Goal: Check status: Check status

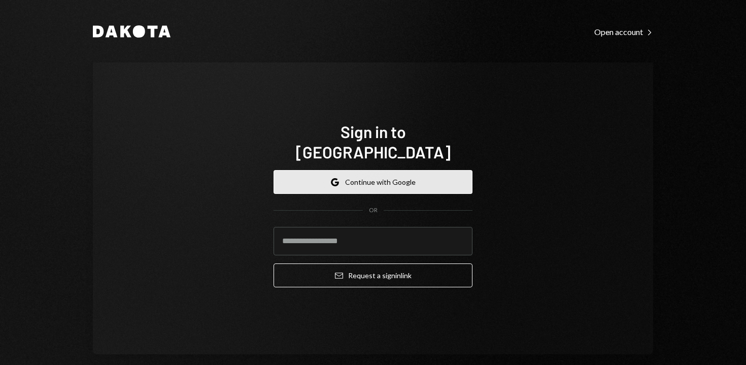
click at [318, 177] on button "Google Continue with Google" at bounding box center [373, 182] width 199 height 24
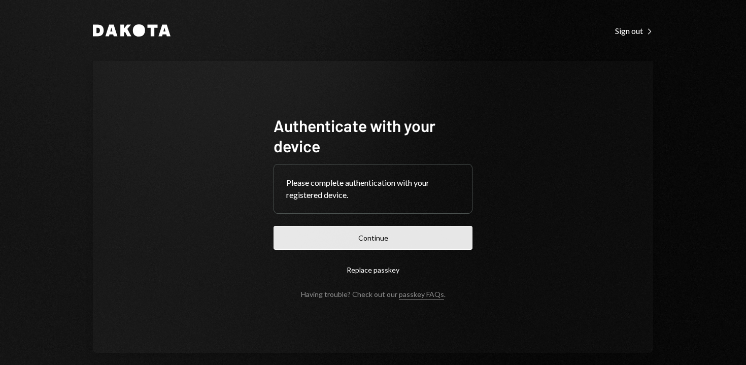
click at [380, 236] on button "Continue" at bounding box center [373, 238] width 199 height 24
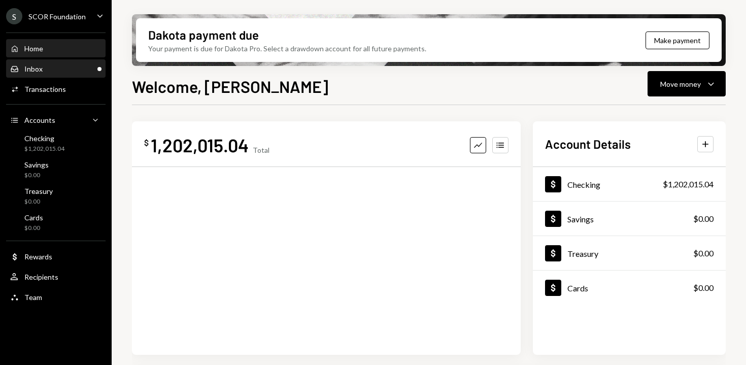
click at [74, 72] on div "Inbox Inbox" at bounding box center [55, 68] width 91 height 9
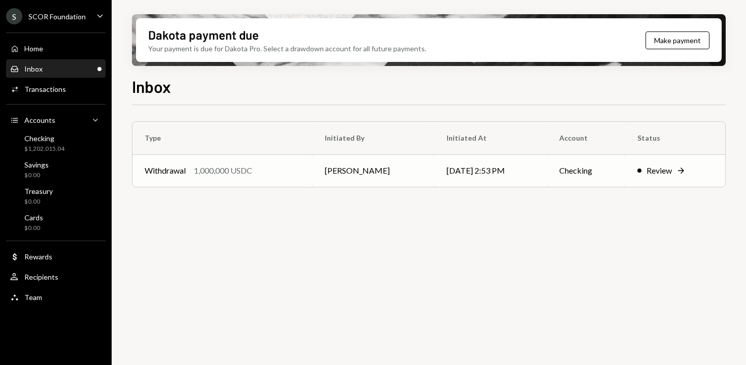
click at [190, 161] on td "Withdrawal 1,000,000 USDC" at bounding box center [222, 170] width 180 height 32
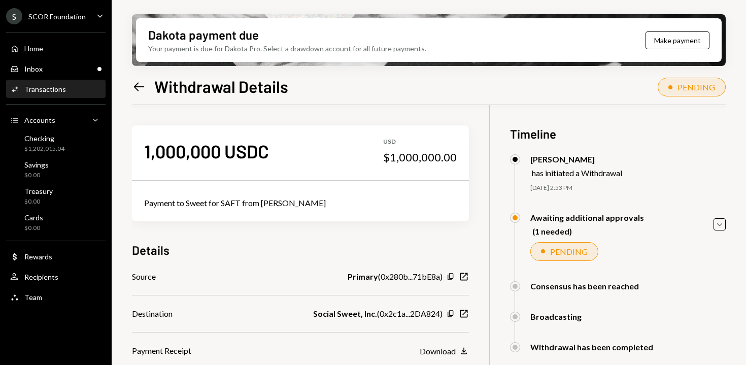
scroll to position [81, 0]
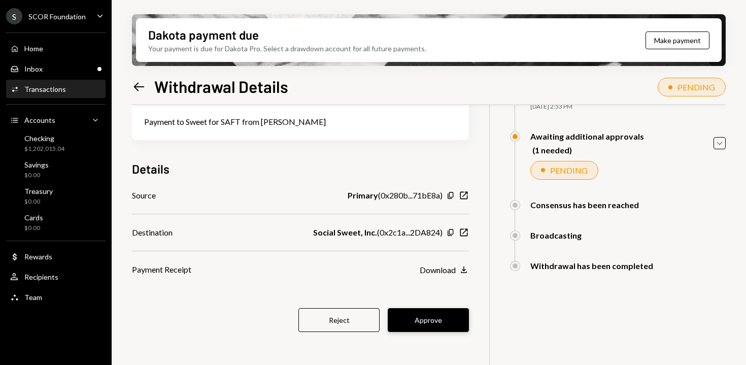
click at [448, 316] on button "Approve" at bounding box center [428, 320] width 81 height 24
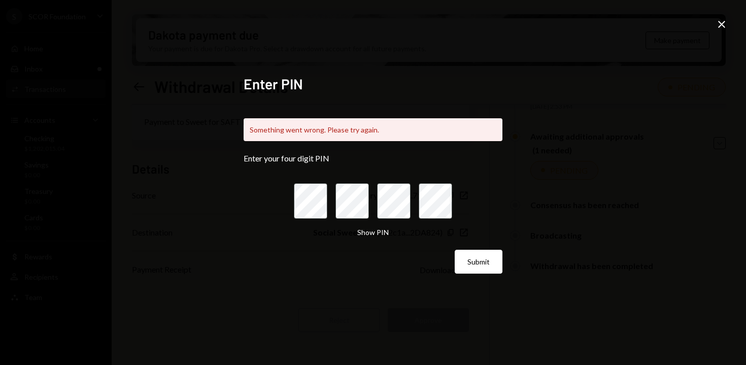
click at [724, 23] on icon "Close" at bounding box center [722, 24] width 12 height 12
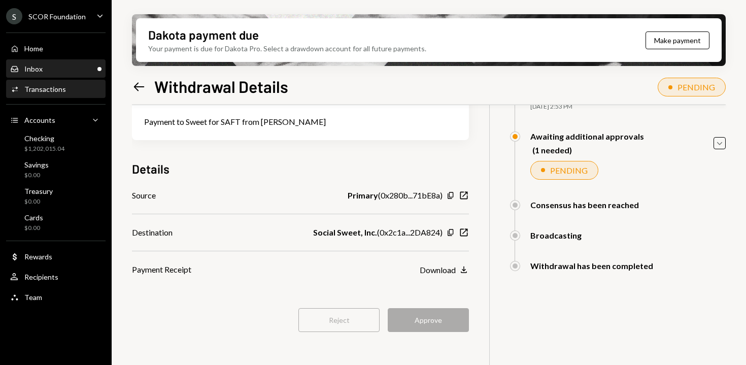
click at [55, 71] on div "Inbox Inbox" at bounding box center [55, 68] width 91 height 9
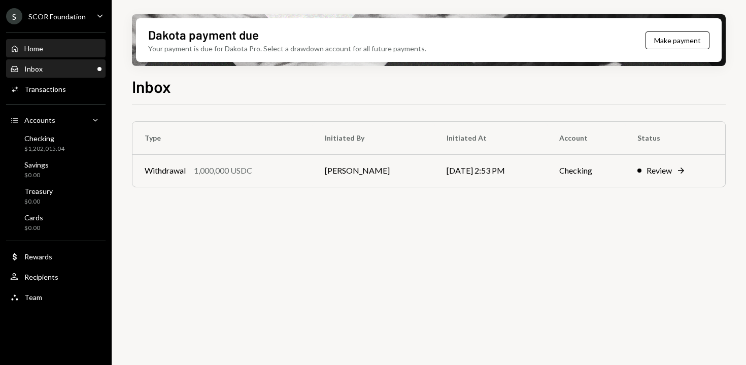
click at [51, 53] on div "Home Home" at bounding box center [55, 48] width 91 height 17
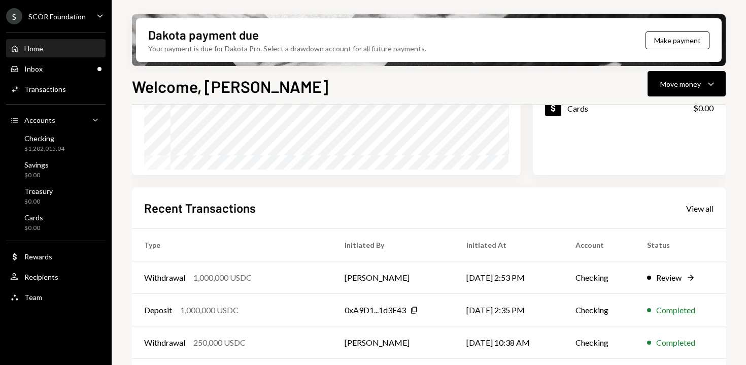
scroll to position [247, 0]
